Goal: Task Accomplishment & Management: Complete application form

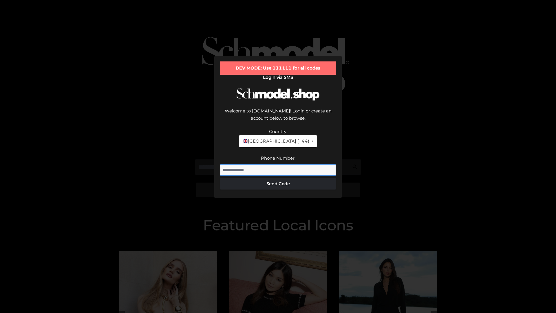
click at [278, 164] on input "Phone Number:" at bounding box center [278, 170] width 116 height 12
type input "**********"
click at [278, 178] on button "Send Code" at bounding box center [278, 184] width 116 height 12
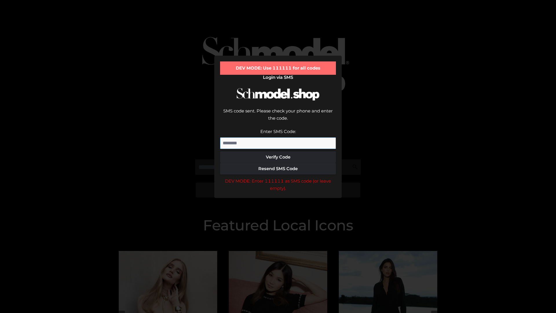
click at [278, 137] on input "Enter SMS Code:" at bounding box center [278, 143] width 116 height 12
type input "******"
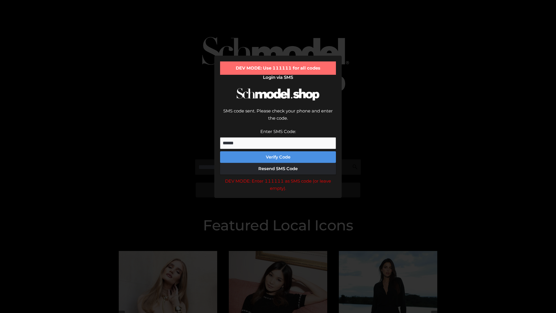
click at [278, 151] on button "Verify Code" at bounding box center [278, 157] width 116 height 12
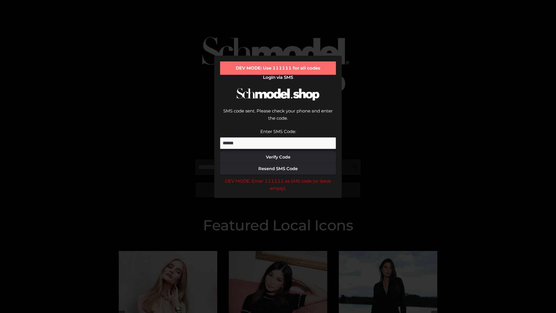
click at [278, 177] on div "DEV MODE: Enter 111111 as SMS code (or leave empty)." at bounding box center [278, 184] width 116 height 15
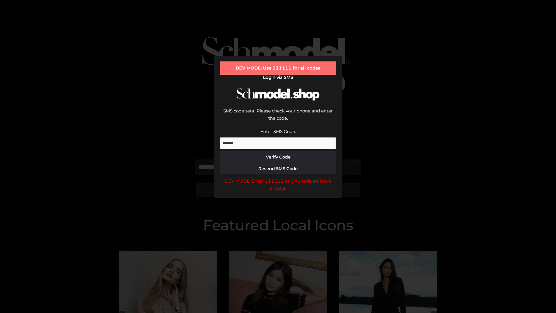
click at [278, 177] on div "DEV MODE: Enter 111111 as SMS code (or leave empty)." at bounding box center [278, 184] width 116 height 15
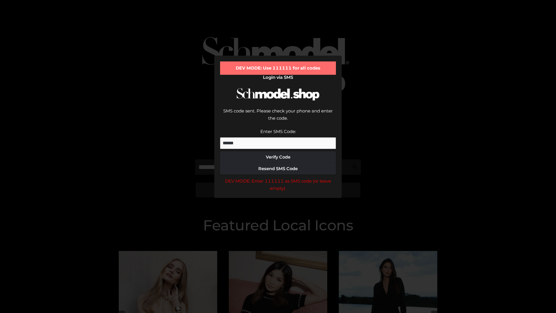
click at [278, 177] on div "DEV MODE: Enter 111111 as SMS code (or leave empty)." at bounding box center [278, 184] width 116 height 15
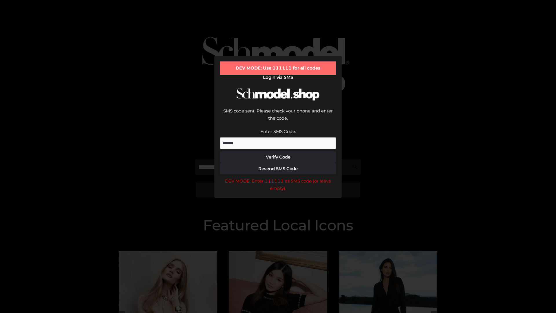
click at [278, 177] on div "DEV MODE: Enter 111111 as SMS code (or leave empty)." at bounding box center [278, 184] width 116 height 15
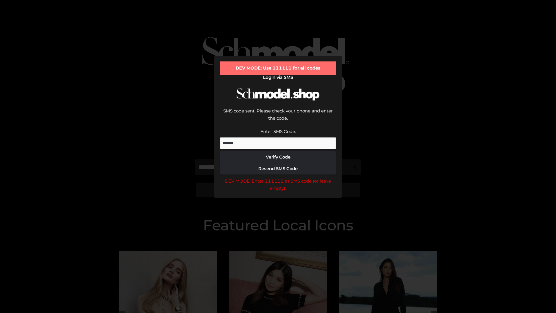
click at [278, 177] on div "DEV MODE: Enter 111111 as SMS code (or leave empty)." at bounding box center [278, 184] width 116 height 15
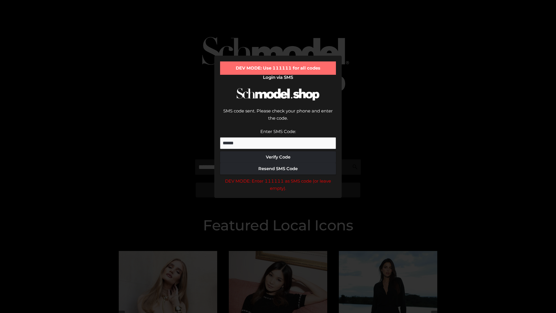
click at [278, 177] on div "DEV MODE: Enter 111111 as SMS code (or leave empty)." at bounding box center [278, 184] width 116 height 15
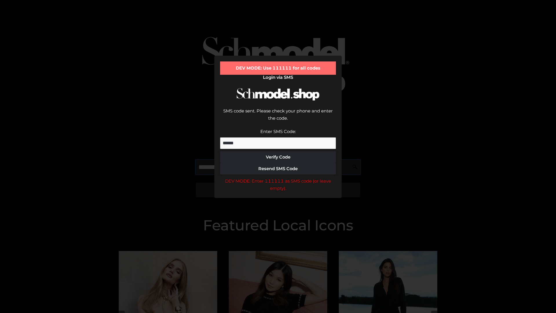
scroll to position [0, 30]
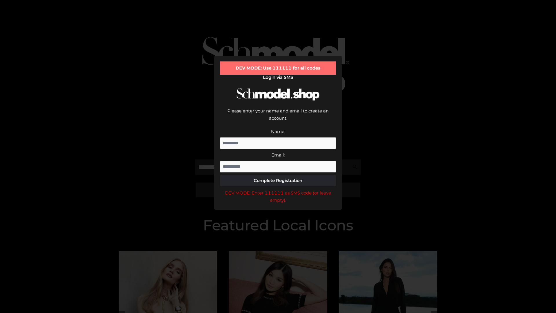
click at [278, 189] on div "DEV MODE: Enter 111111 as SMS code (or leave empty)." at bounding box center [278, 196] width 116 height 15
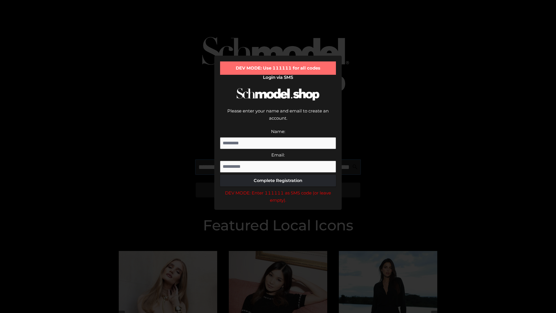
scroll to position [0, 51]
click at [278, 189] on div "DEV MODE: Enter 111111 as SMS code (or leave empty)." at bounding box center [278, 196] width 116 height 15
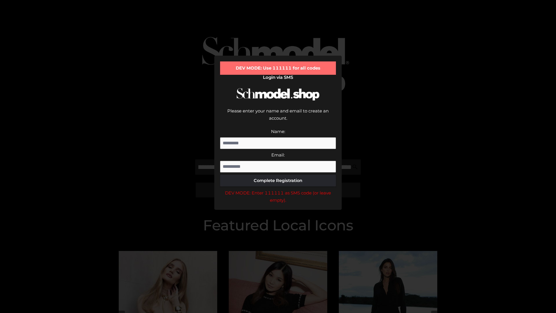
click at [278, 189] on div "DEV MODE: Enter 111111 as SMS code (or leave empty)." at bounding box center [278, 196] width 116 height 15
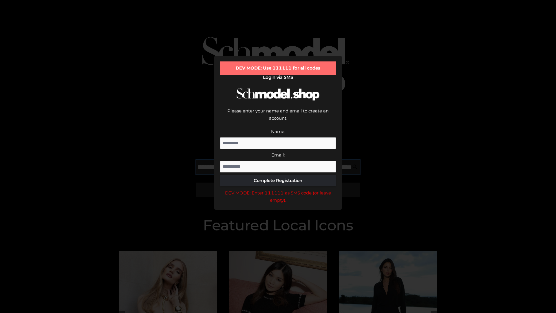
scroll to position [0, 84]
click at [278, 189] on div "DEV MODE: Enter 111111 as SMS code (or leave empty)." at bounding box center [278, 196] width 116 height 15
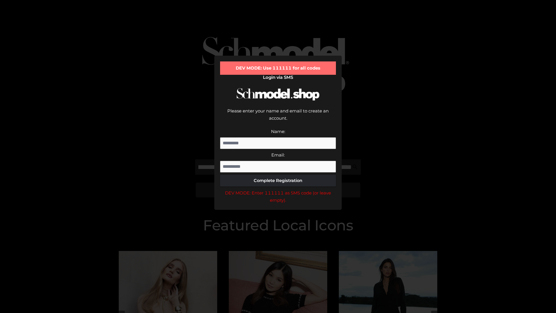
click at [278, 189] on div "DEV MODE: Enter 111111 as SMS code (or leave empty)." at bounding box center [278, 196] width 116 height 15
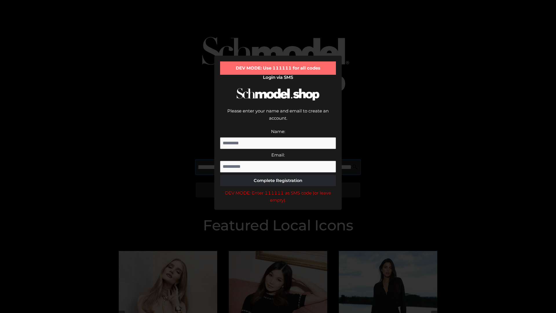
scroll to position [0, 119]
click at [278, 189] on div "DEV MODE: Enter 111111 as SMS code (or leave empty)." at bounding box center [278, 196] width 116 height 15
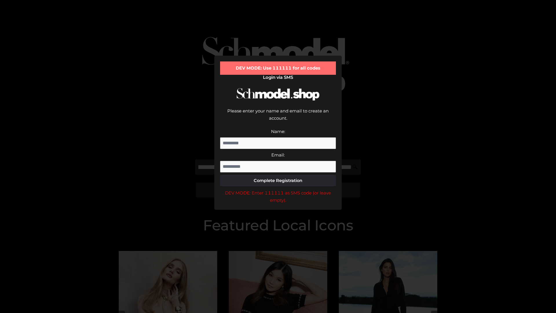
click at [278, 189] on div "DEV MODE: Enter 111111 as SMS code (or leave empty)." at bounding box center [278, 196] width 116 height 15
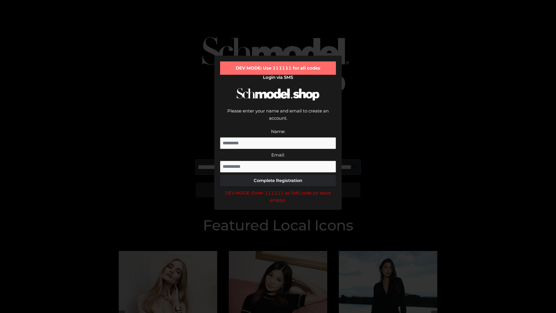
scroll to position [0, 155]
click at [278, 189] on div "DEV MODE: Enter 111111 as SMS code (or leave empty)." at bounding box center [278, 196] width 116 height 15
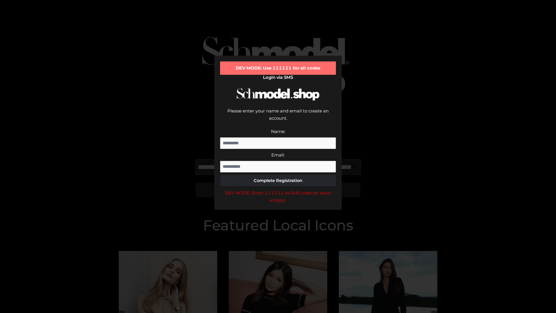
type input "**********"
